Goal: Information Seeking & Learning: Understand process/instructions

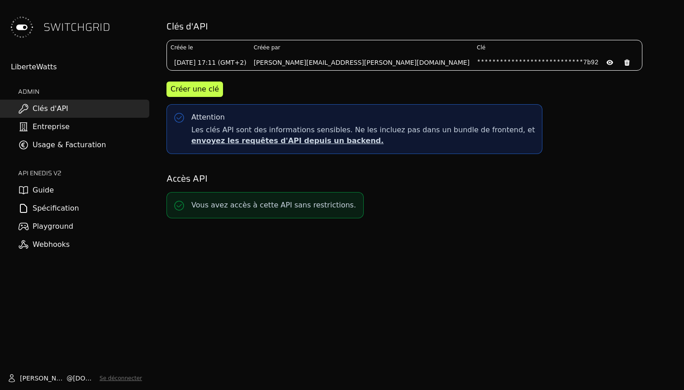
click at [41, 191] on link "Guide" at bounding box center [74, 190] width 149 height 18
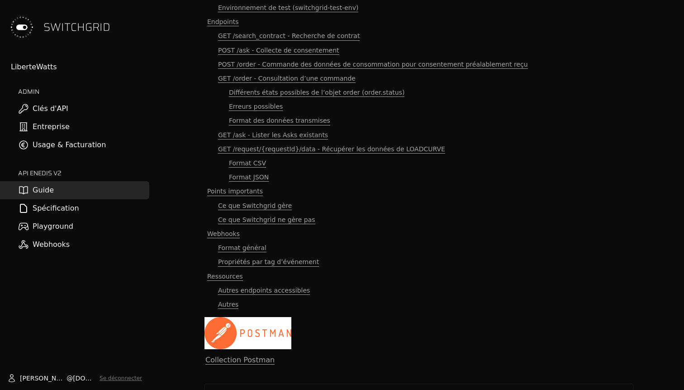
click at [56, 204] on link "Spécification" at bounding box center [74, 208] width 149 height 18
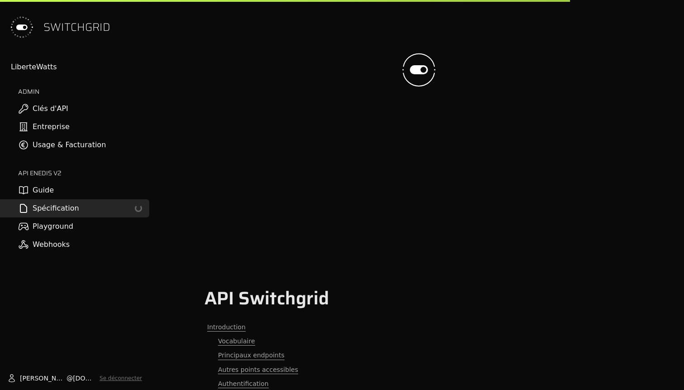
scroll to position [515, 0]
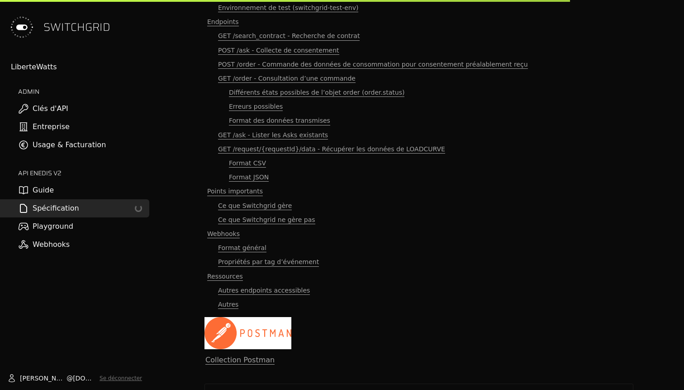
select select "**********"
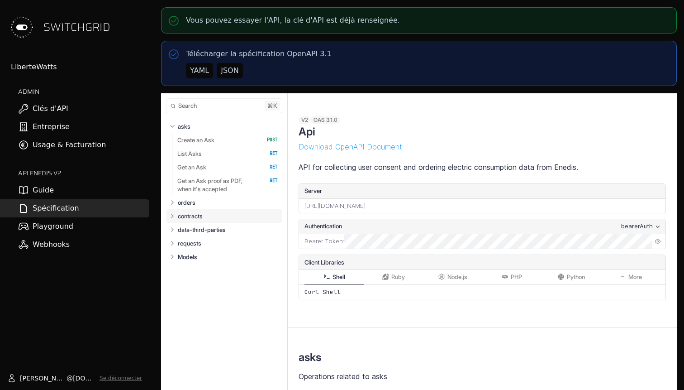
select select "**********"
click at [171, 240] on icon "Table of contents for Api" at bounding box center [172, 242] width 7 height 7
select select "**********"
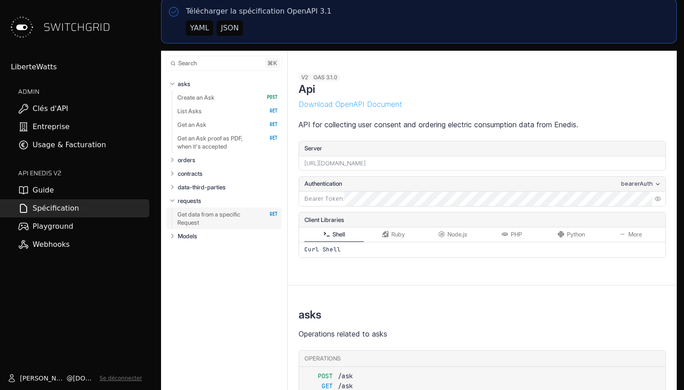
click at [209, 216] on p "Get data from a specific Request" at bounding box center [217, 218] width 80 height 16
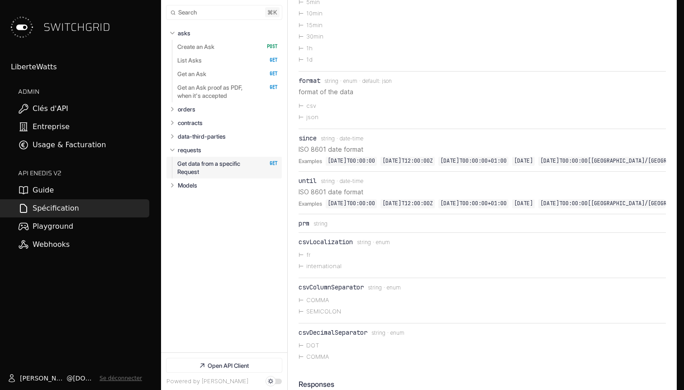
scroll to position [4392, 0]
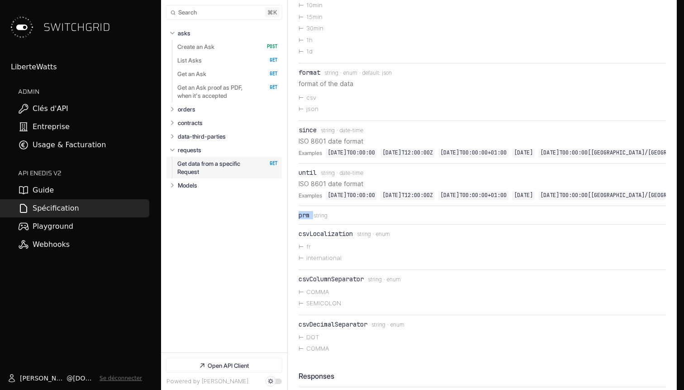
drag, startPoint x: 301, startPoint y: 235, endPoint x: 344, endPoint y: 235, distance: 43.0
click at [344, 224] on li "prm Type: string" at bounding box center [483, 215] width 368 height 18
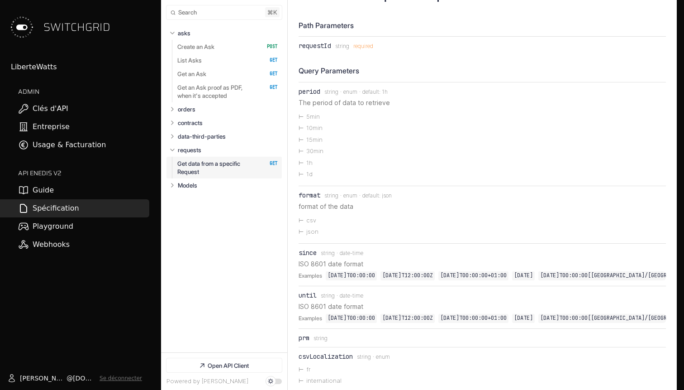
scroll to position [4245, 0]
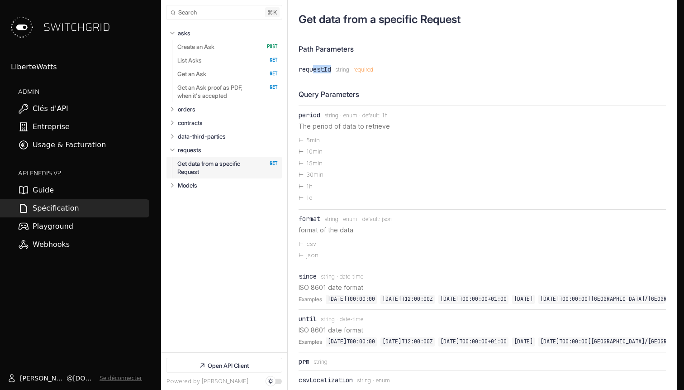
drag, startPoint x: 313, startPoint y: 79, endPoint x: 332, endPoint y: 84, distance: 19.1
click at [331, 73] on div "requestId" at bounding box center [315, 69] width 33 height 7
drag, startPoint x: 329, startPoint y: 108, endPoint x: 306, endPoint y: 98, distance: 24.9
click at [307, 98] on div "Path Parameters requestId Type: string required Query Parameters period Type: s…" at bounding box center [483, 327] width 368 height 567
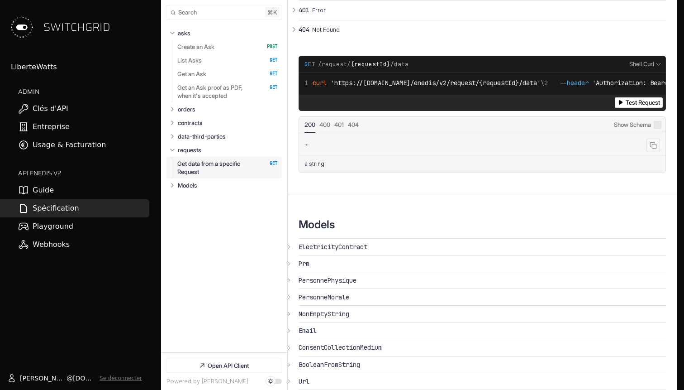
scroll to position [4829, 0]
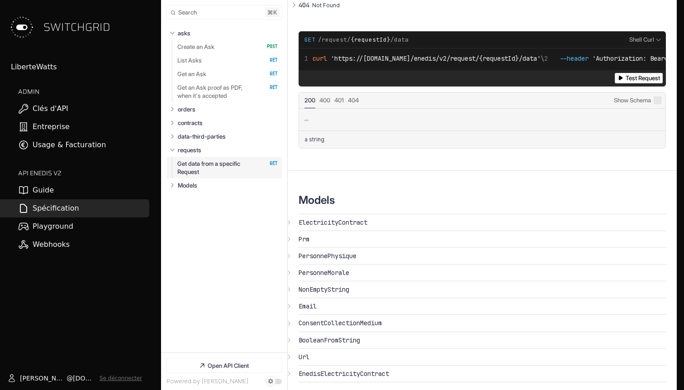
click at [187, 177] on link "Get data from a specific Request   HTTP Method: GET" at bounding box center [227, 168] width 100 height 22
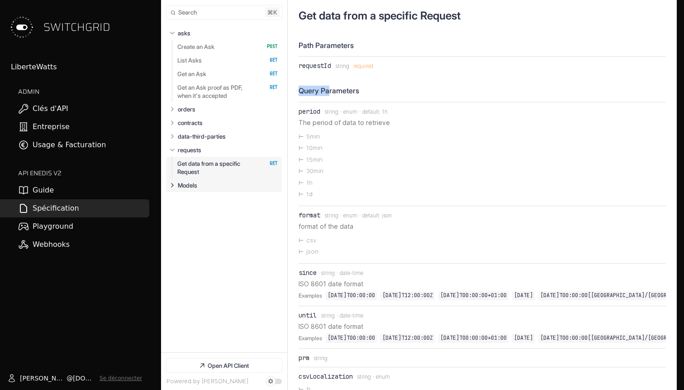
click at [175, 185] on icon "Table of contents for Api" at bounding box center [172, 185] width 7 height 7
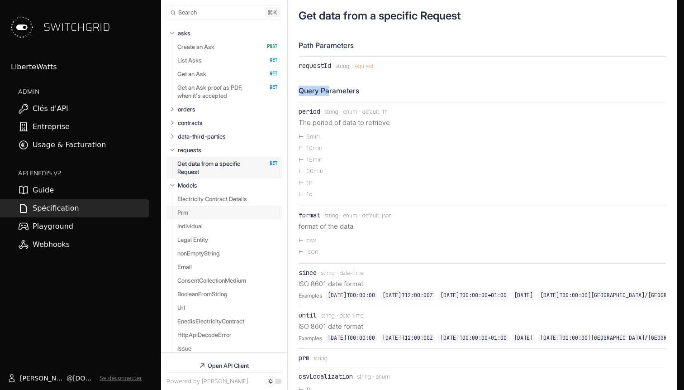
click at [203, 213] on link "Prm" at bounding box center [227, 213] width 100 height 14
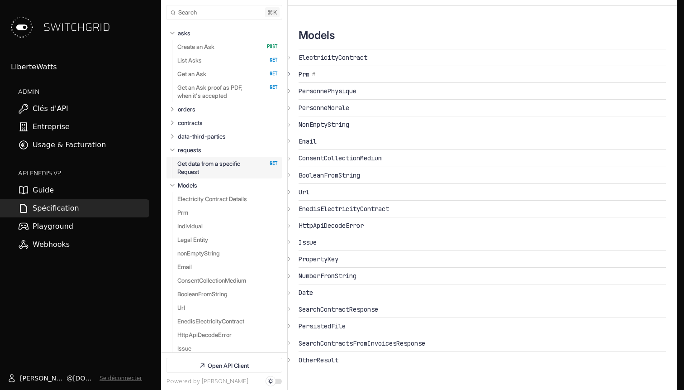
click at [306, 77] on span "Prm" at bounding box center [304, 74] width 11 height 8
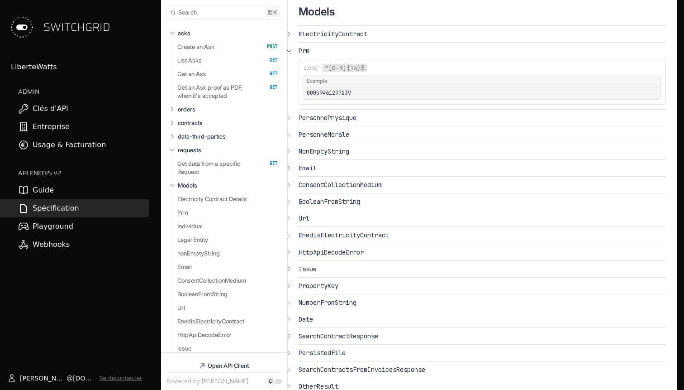
click at [289, 54] on icon "Open API Documentation for Api" at bounding box center [289, 50] width 7 height 7
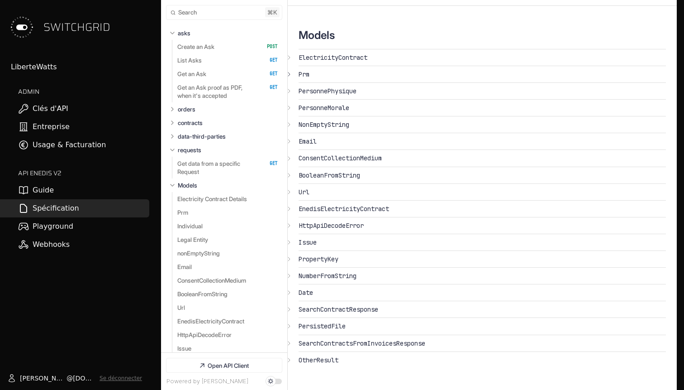
click at [290, 100] on section "Models {} ElectricityContract ​ # Copy link Prm ​ # Copy link {} PersonnePhysiq…" at bounding box center [482, 198] width 389 height 384
click at [290, 94] on icon "Open API Documentation for Api" at bounding box center [289, 90] width 7 height 7
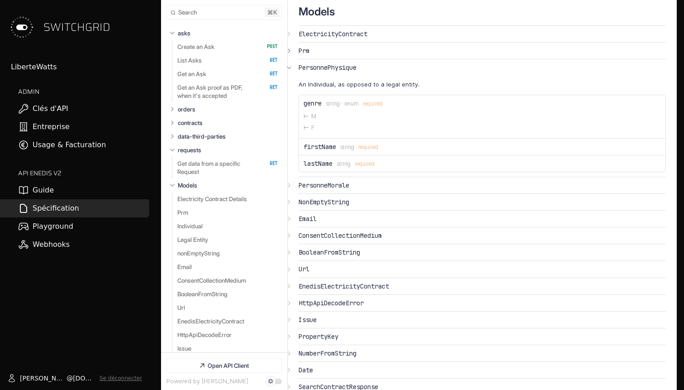
click at [290, 71] on icon "Open API Documentation for Api" at bounding box center [289, 67] width 7 height 7
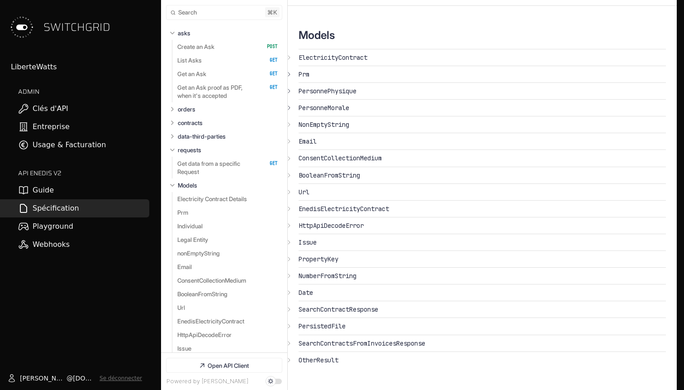
click at [288, 111] on icon "Open API Documentation for Api" at bounding box center [289, 107] width 7 height 7
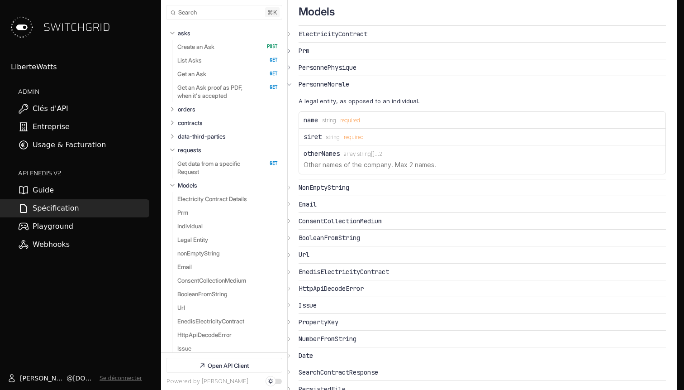
click at [291, 88] on icon "Open API Documentation for Api" at bounding box center [289, 84] width 7 height 7
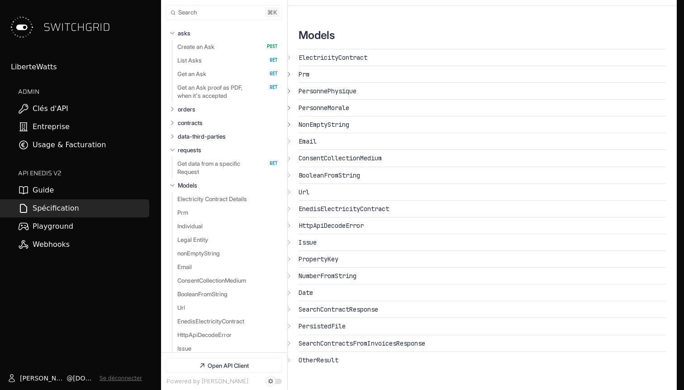
click at [289, 128] on icon "Open API Documentation for Api" at bounding box center [289, 124] width 7 height 7
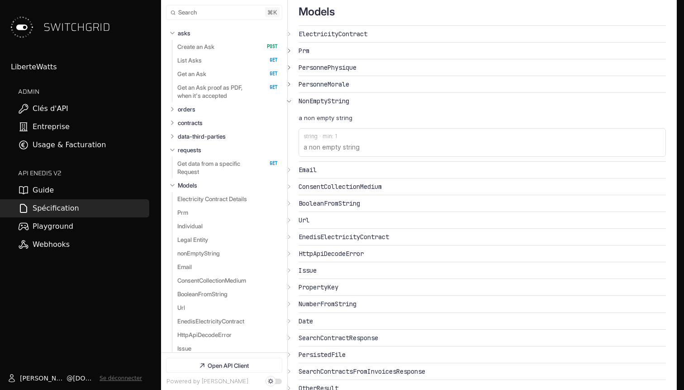
click at [289, 105] on icon "Open API Documentation for Api" at bounding box center [289, 100] width 7 height 7
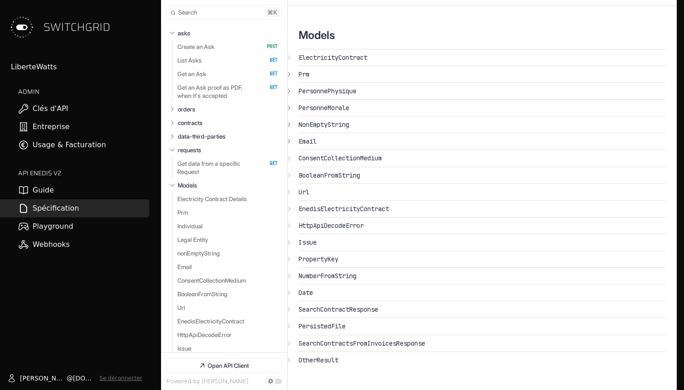
click at [288, 141] on icon "Open API Documentation for Api" at bounding box center [289, 141] width 7 height 7
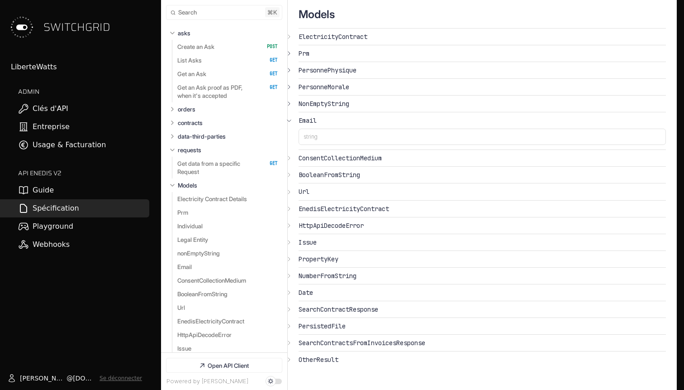
click at [288, 124] on icon "Open API Documentation for Api" at bounding box center [289, 120] width 7 height 7
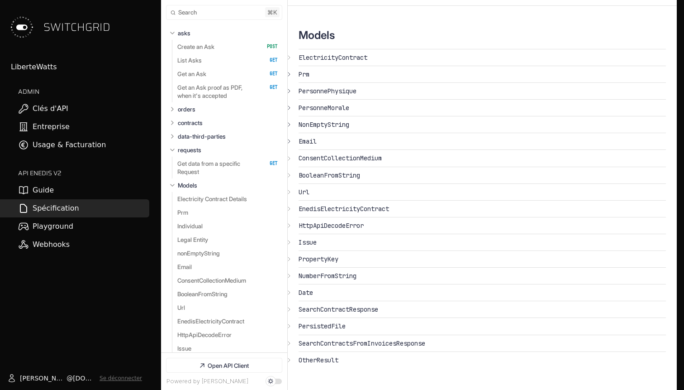
click at [288, 153] on section "Models {} ElectricityContract ​ # Copy link Prm ​ # Copy link {} PersonnePhysiq…" at bounding box center [482, 198] width 389 height 384
click at [288, 156] on section "Models {} ElectricityContract ​ # Copy link Prm ​ # Copy link {} PersonnePhysiq…" at bounding box center [482, 198] width 389 height 384
click at [289, 159] on icon "Open API Documentation for Api" at bounding box center [289, 158] width 7 height 7
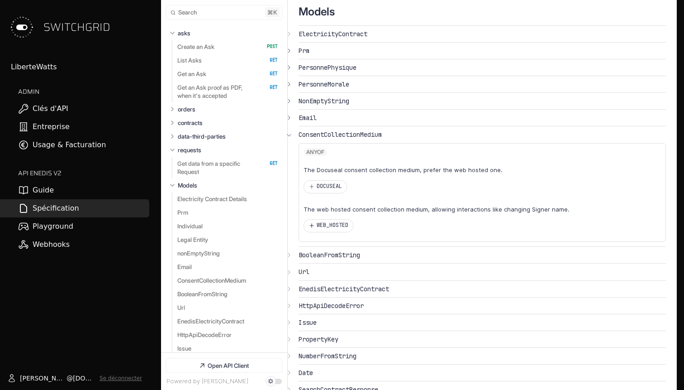
click at [327, 232] on button "{} WEB_HOSTED" at bounding box center [328, 226] width 49 height 12
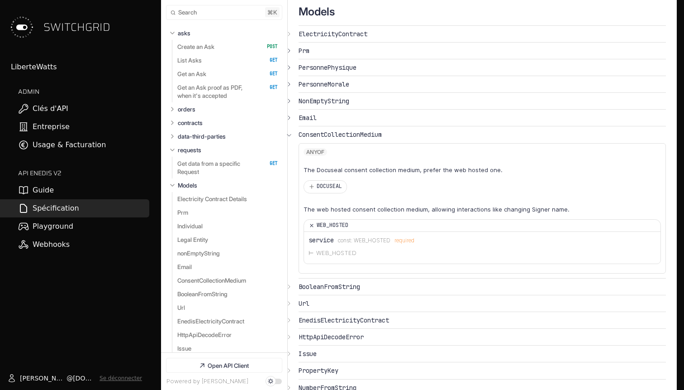
click at [310, 230] on icon "Open API Documentation for Api" at bounding box center [311, 225] width 9 height 9
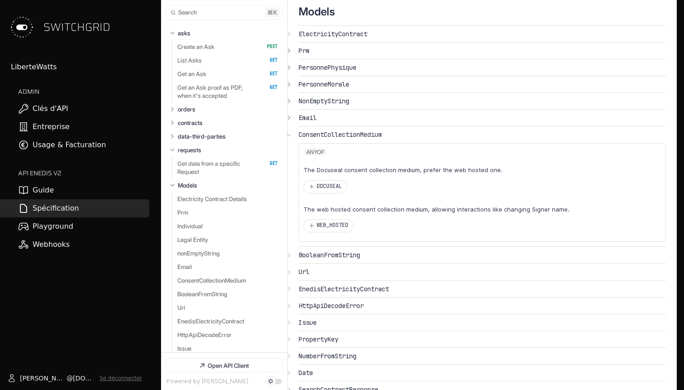
click at [291, 165] on section "Models {} ElectricityContract ​ # Copy link Prm ​ # Copy link {} PersonnePhysiq…" at bounding box center [482, 225] width 389 height 487
click at [291, 139] on icon "Open API Documentation for Api" at bounding box center [289, 134] width 7 height 7
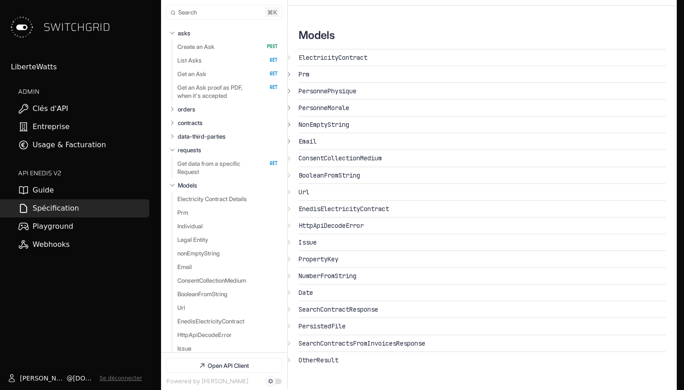
click at [271, 374] on span "Set dark mode" at bounding box center [270, 380] width 3 height 3
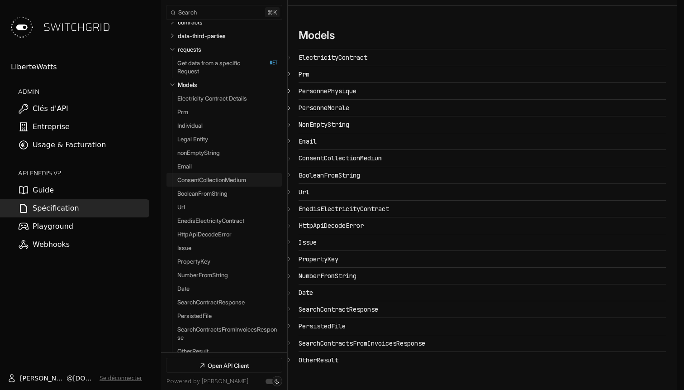
scroll to position [110, 0]
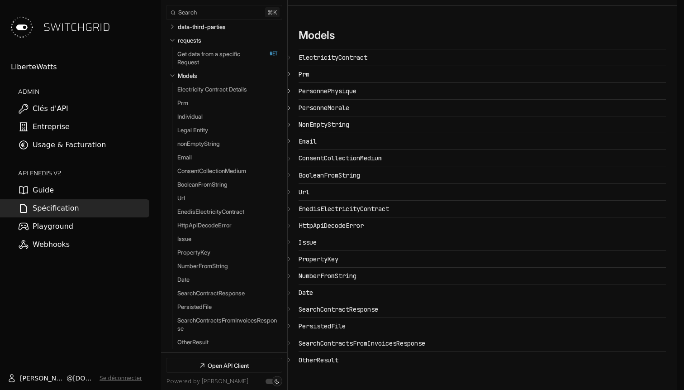
click at [275, 374] on span "Set light mode" at bounding box center [277, 380] width 5 height 5
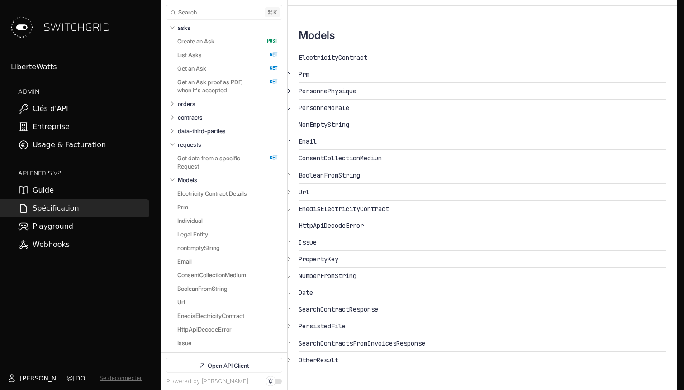
scroll to position [0, 0]
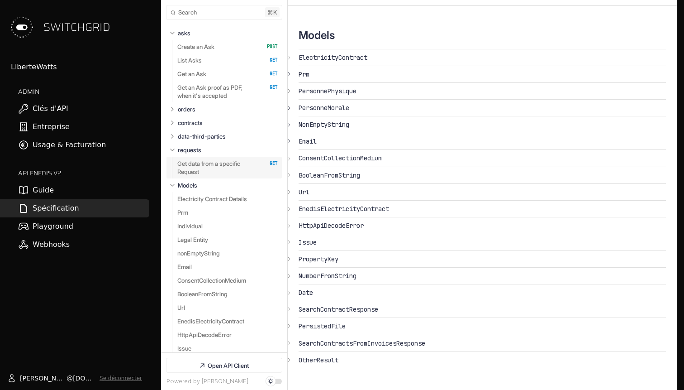
click at [203, 174] on p "Get data from a specific Request" at bounding box center [217, 167] width 80 height 16
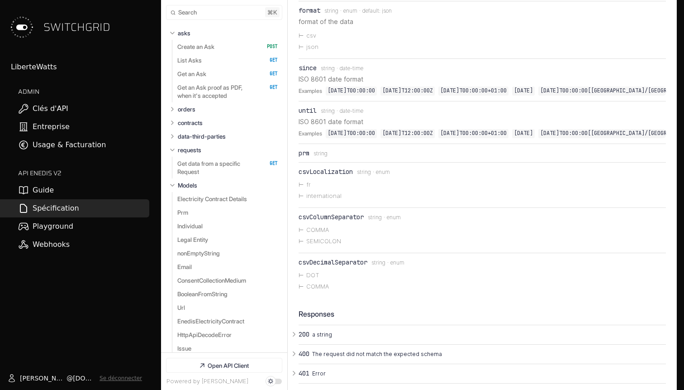
scroll to position [4467, 0]
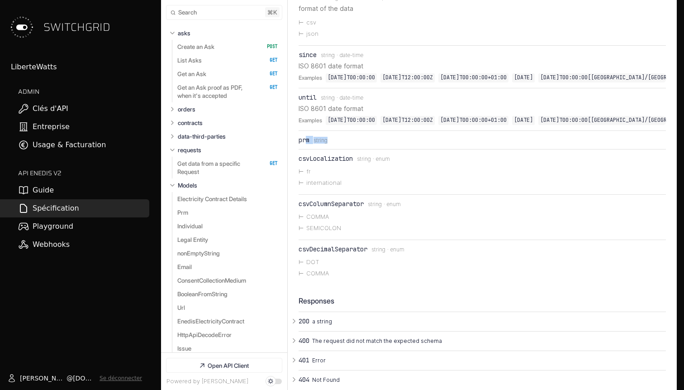
drag, startPoint x: 306, startPoint y: 164, endPoint x: 389, endPoint y: 164, distance: 83.3
click at [389, 144] on div "prm Type: string" at bounding box center [483, 139] width 368 height 7
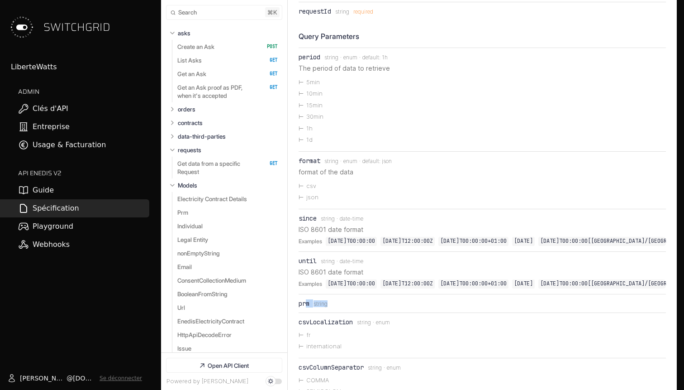
scroll to position [4305, 0]
